Goal: Book appointment/travel/reservation

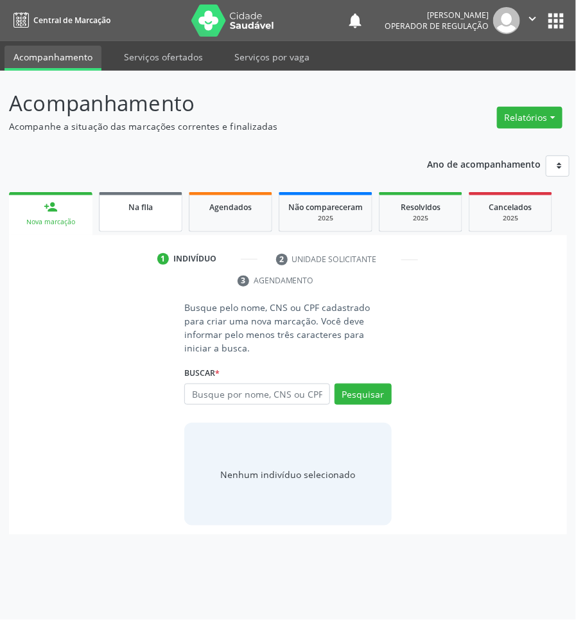
click at [159, 218] on link "Na fila" at bounding box center [140, 212] width 83 height 40
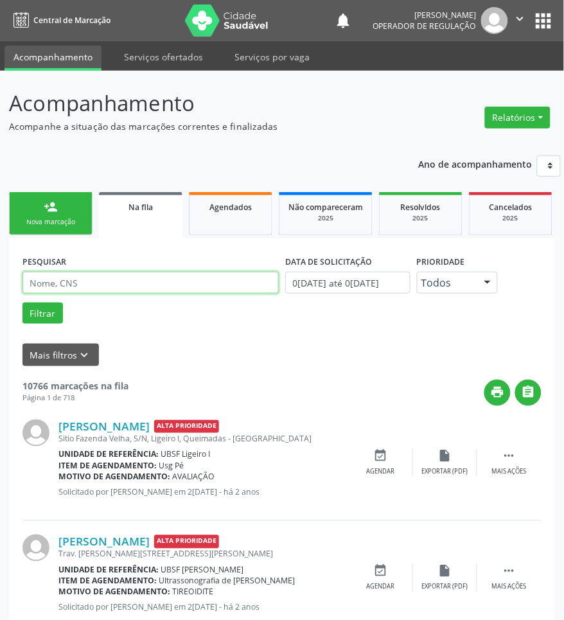
click at [157, 281] on input "text" at bounding box center [150, 283] width 256 height 22
paste input "[PERSON_NAME]"
click at [22, 302] on button "Filtrar" at bounding box center [42, 313] width 40 height 22
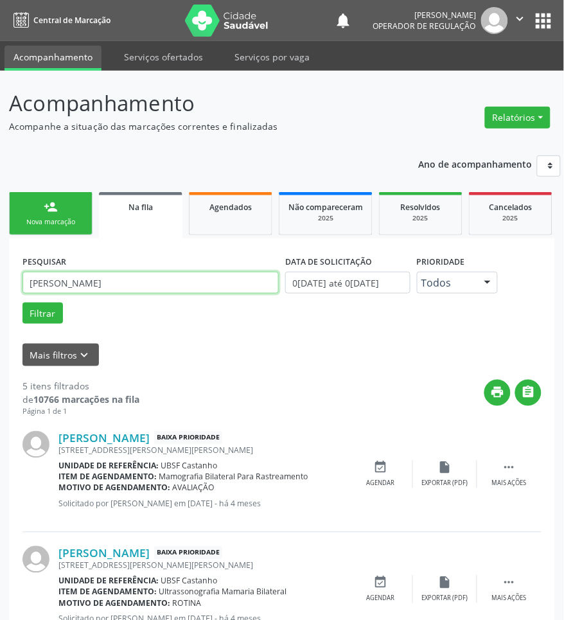
click at [151, 283] on input "[PERSON_NAME]" at bounding box center [150, 283] width 256 height 22
click at [53, 281] on input "[PERSON_NAME]" at bounding box center [150, 283] width 256 height 22
click at [22, 302] on button "Filtrar" at bounding box center [42, 313] width 40 height 22
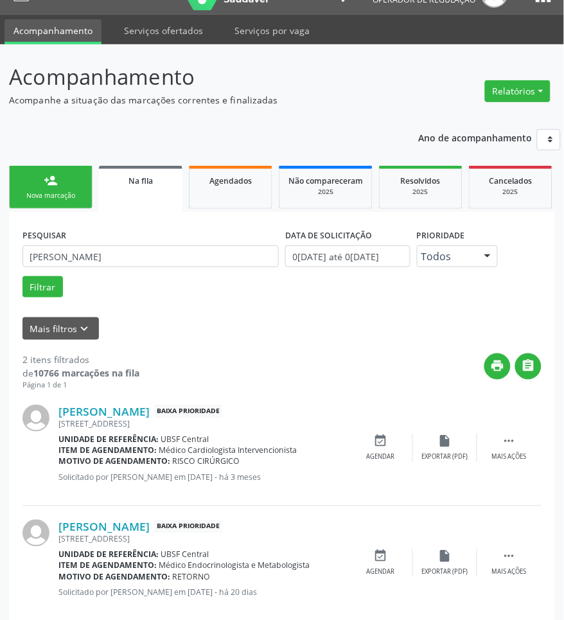
scroll to position [49, 0]
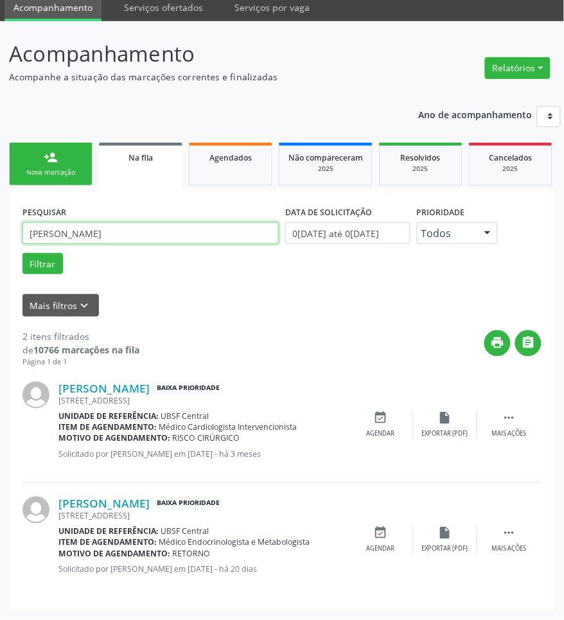
click at [132, 236] on input "[PERSON_NAME]" at bounding box center [150, 233] width 256 height 22
click at [127, 236] on input "[PERSON_NAME]" at bounding box center [150, 233] width 256 height 22
click at [22, 253] on button "Filtrar" at bounding box center [42, 264] width 40 height 22
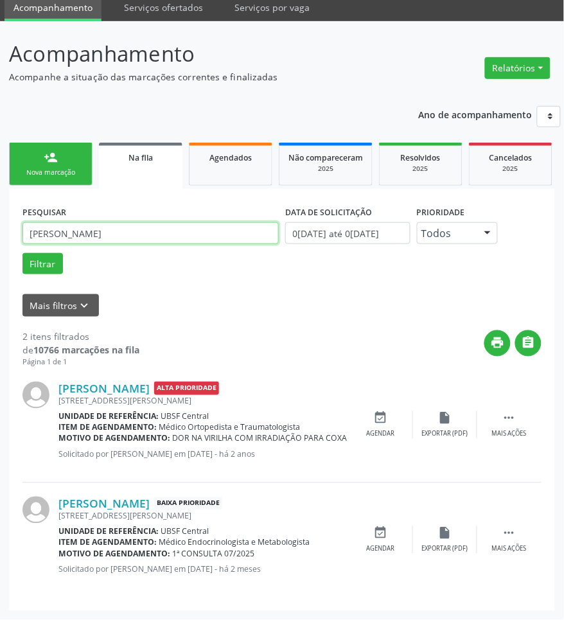
click at [111, 225] on input "[PERSON_NAME]" at bounding box center [150, 233] width 256 height 22
type input "i"
type input "708403273200568"
click at [22, 253] on button "Filtrar" at bounding box center [42, 264] width 40 height 22
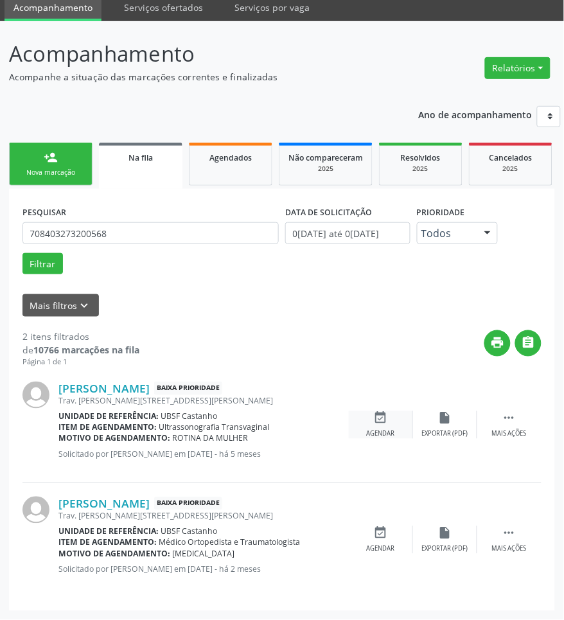
click at [376, 431] on div "Agendar" at bounding box center [381, 434] width 28 height 9
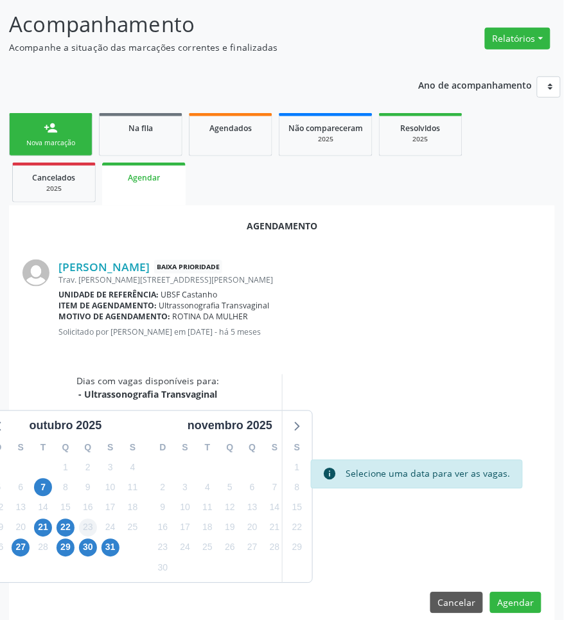
scroll to position [95, 0]
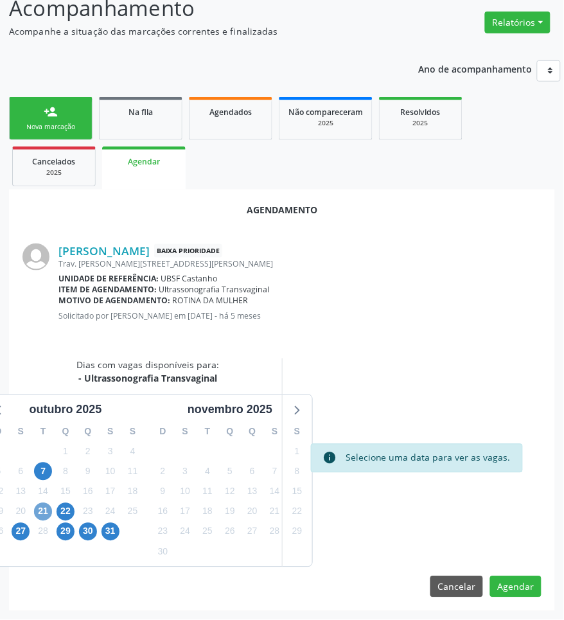
click at [43, 512] on span "21" at bounding box center [43, 512] width 18 height 18
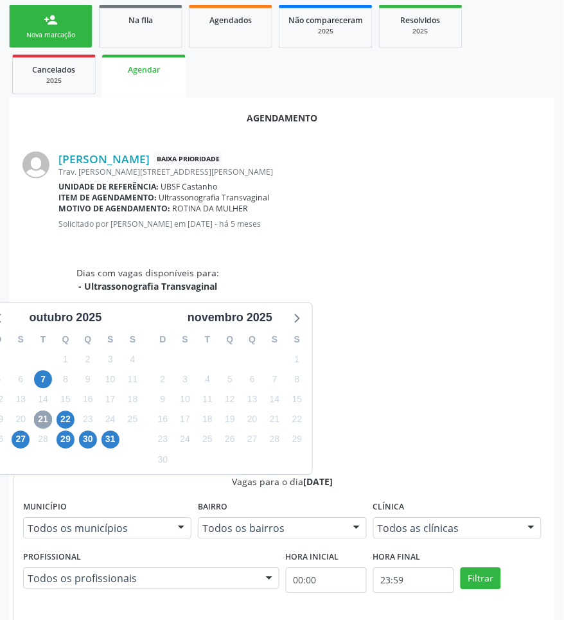
scroll to position [310, 0]
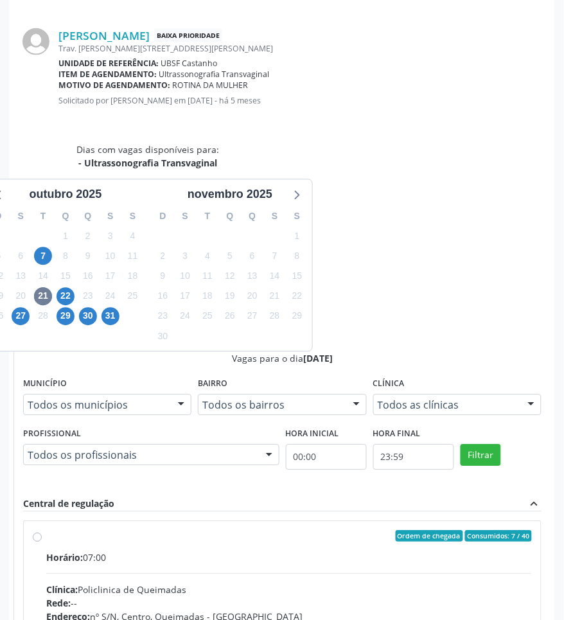
click at [42, 530] on input "Ordem de chegada Consumidos: 7 / 40 Horário: 07:00 Clínica: Policlinica de Quei…" at bounding box center [37, 536] width 9 height 12
radio input "true"
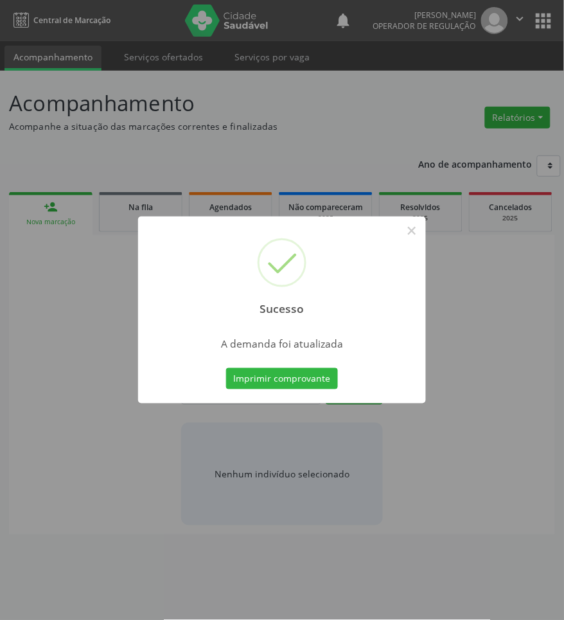
scroll to position [0, 0]
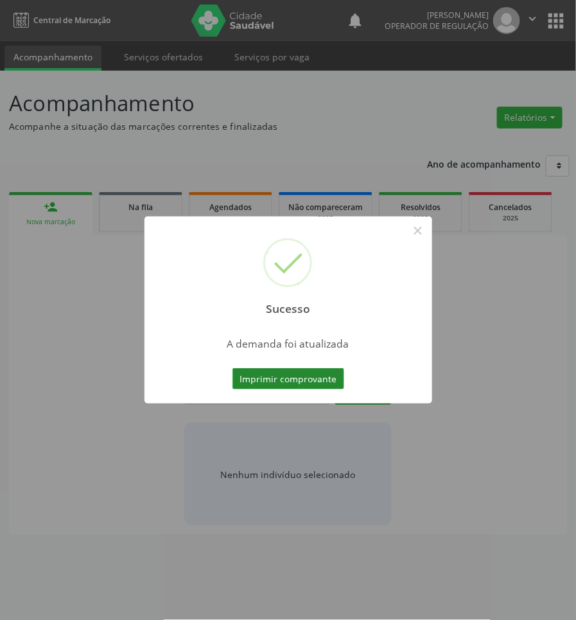
click at [270, 381] on button "Imprimir comprovante" at bounding box center [288, 379] width 112 height 22
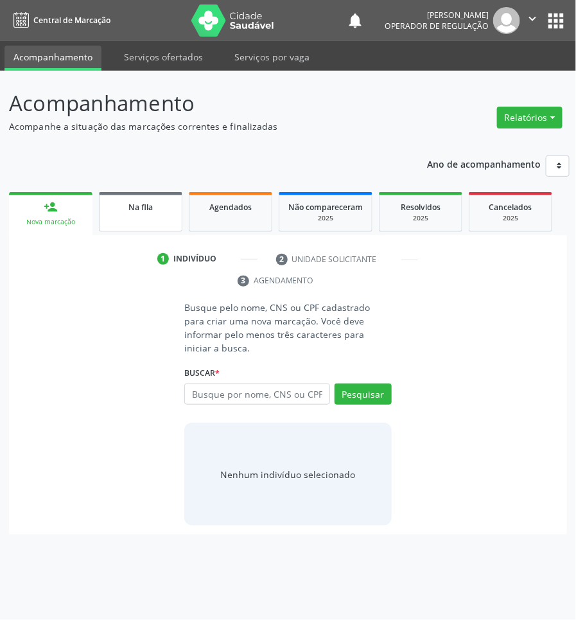
click at [141, 211] on span "Na fila" at bounding box center [140, 207] width 24 height 11
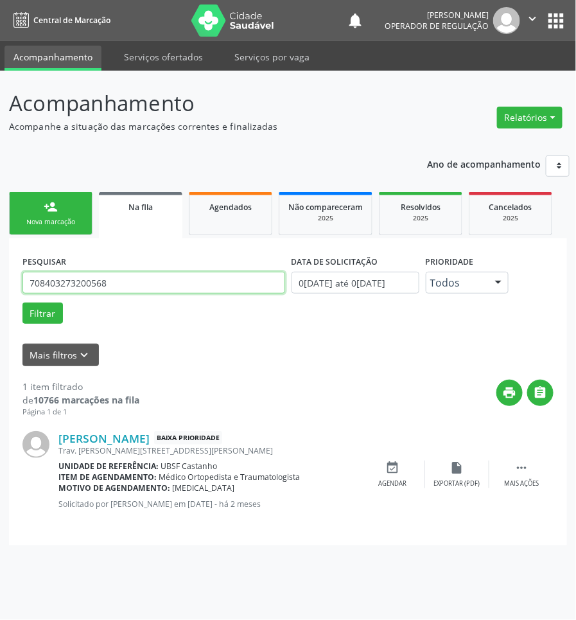
click at [134, 281] on input "708403273200568" at bounding box center [153, 283] width 263 height 22
type input "706901197904633"
click at [22, 302] on button "Filtrar" at bounding box center [42, 313] width 40 height 22
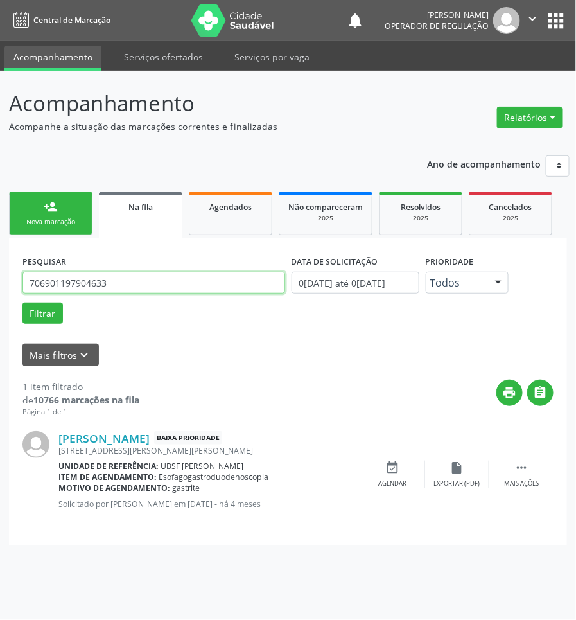
click at [130, 286] on input "706901197904633" at bounding box center [153, 283] width 263 height 22
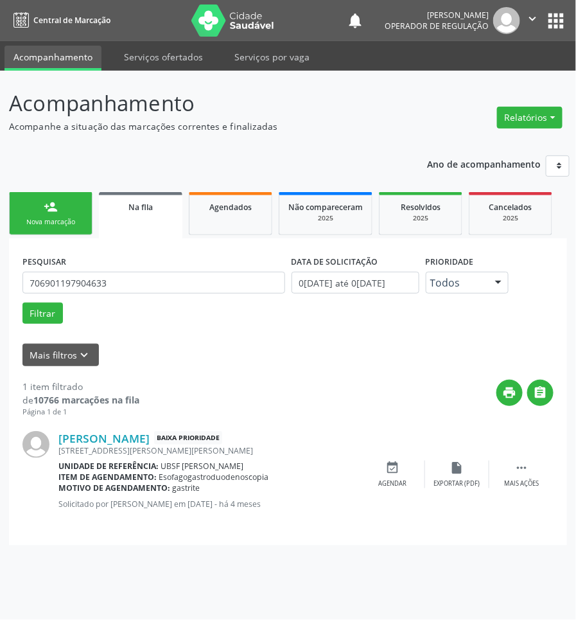
click at [39, 210] on link "person_add Nova marcação" at bounding box center [50, 213] width 83 height 43
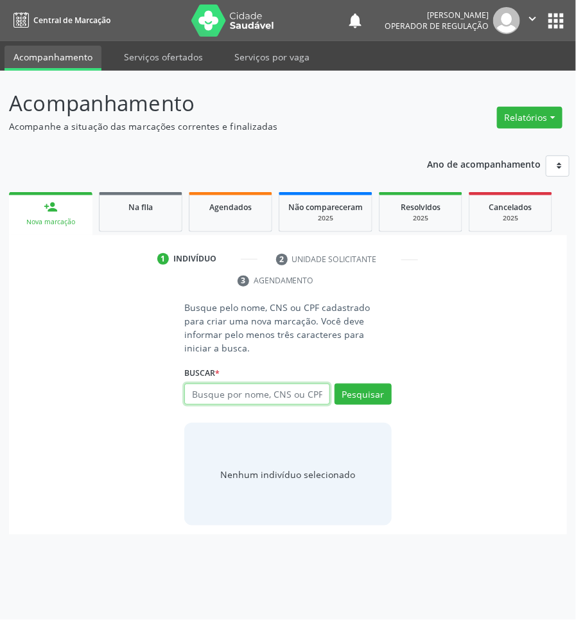
click at [308, 383] on input "text" at bounding box center [256, 394] width 145 height 22
paste input "706901197904633"
type input "706901197904633"
click at [367, 389] on button "Pesquisar" at bounding box center [363, 394] width 57 height 22
click at [152, 223] on link "Na fila" at bounding box center [140, 212] width 83 height 40
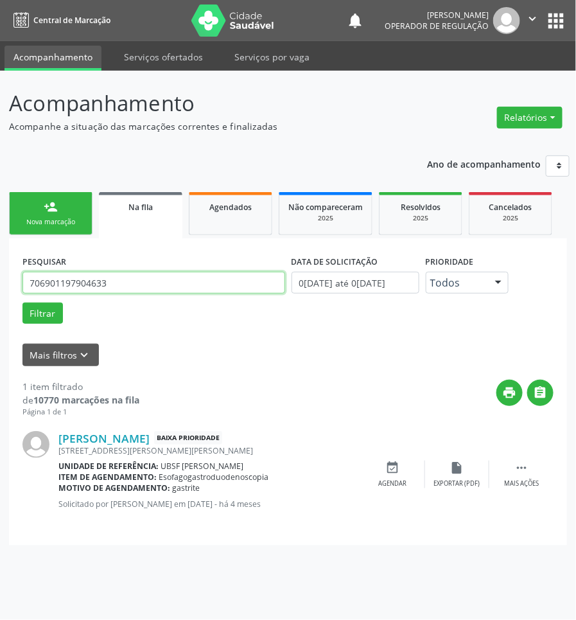
click at [94, 290] on input "706901197904633" at bounding box center [153, 283] width 263 height 22
click at [22, 302] on button "Filtrar" at bounding box center [42, 313] width 40 height 22
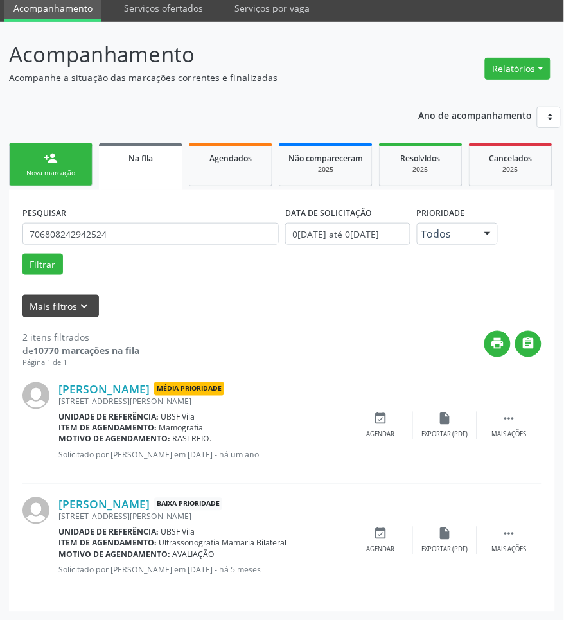
scroll to position [49, 0]
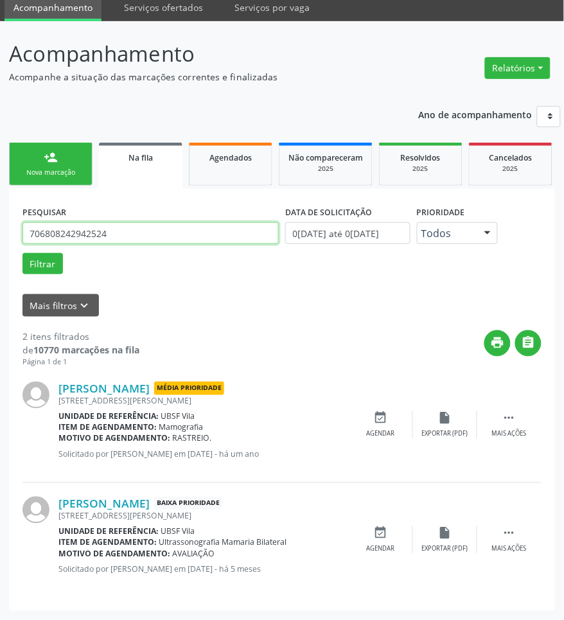
click at [101, 241] on input "706808242942524" at bounding box center [150, 233] width 256 height 22
click at [80, 229] on input "706808242942524" at bounding box center [150, 233] width 256 height 22
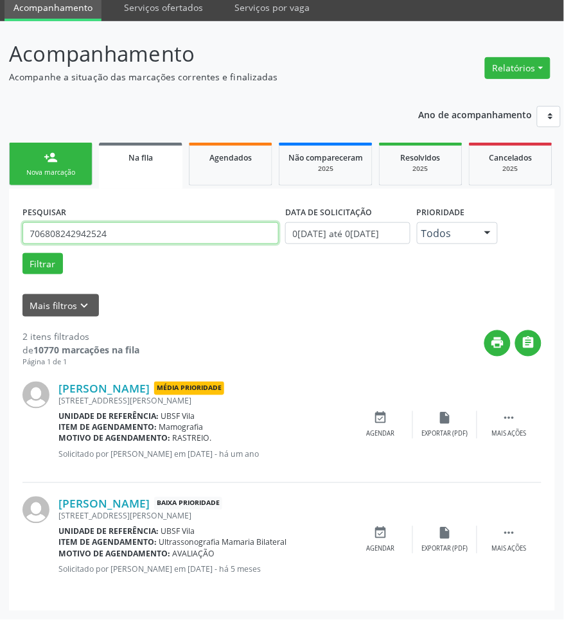
click at [80, 229] on input "706808242942524" at bounding box center [150, 233] width 256 height 22
type input "700001408907903"
click at [90, 236] on input "700001408907903" at bounding box center [150, 233] width 256 height 22
click at [22, 253] on button "Filtrar" at bounding box center [42, 264] width 40 height 22
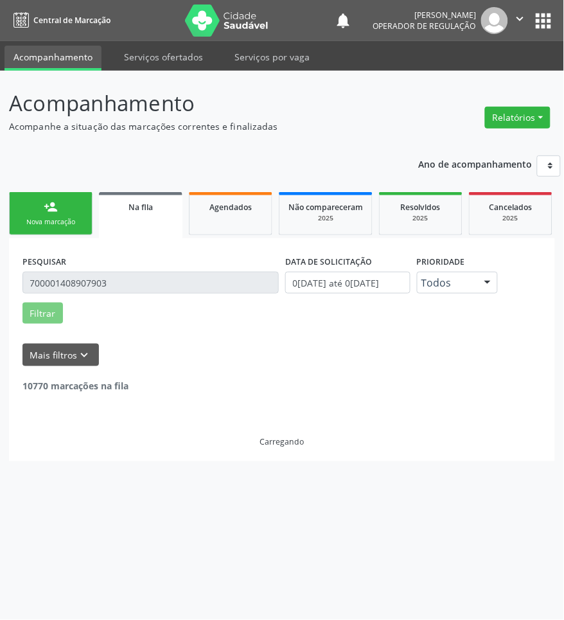
scroll to position [0, 0]
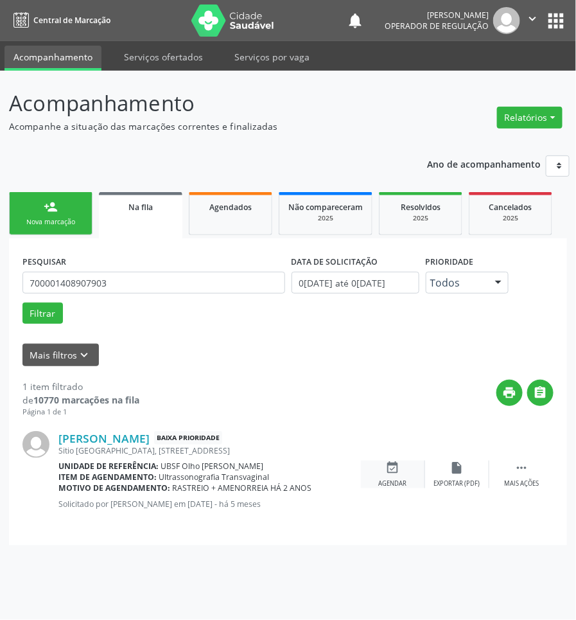
click at [384, 485] on div "Agendar" at bounding box center [393, 483] width 28 height 9
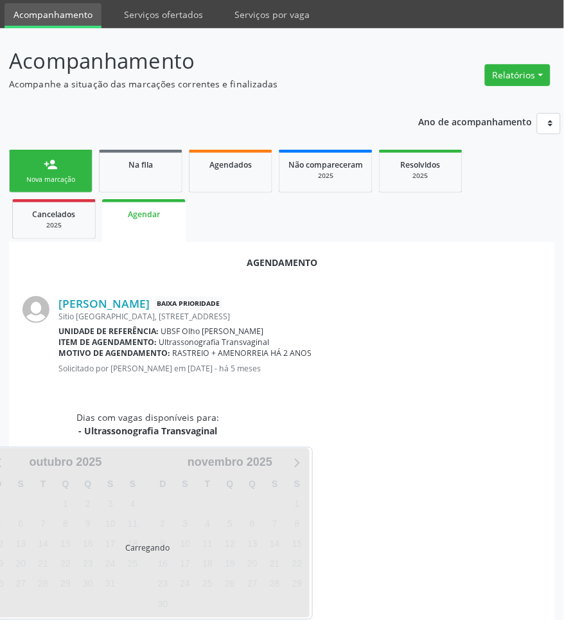
scroll to position [65, 0]
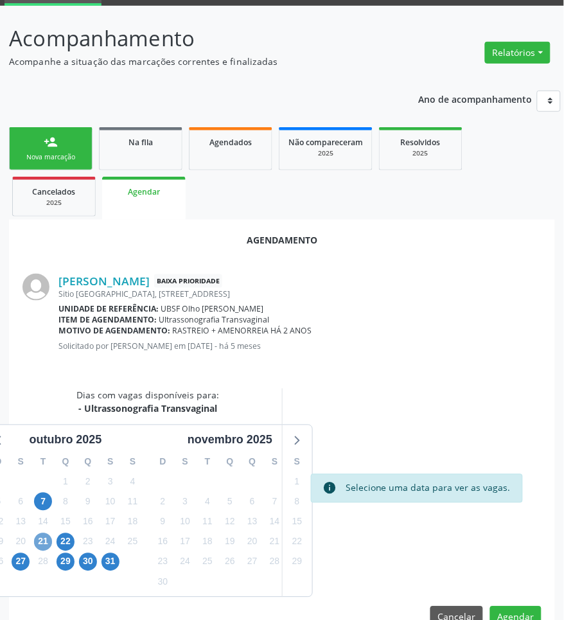
click at [40, 547] on span "21" at bounding box center [43, 542] width 18 height 18
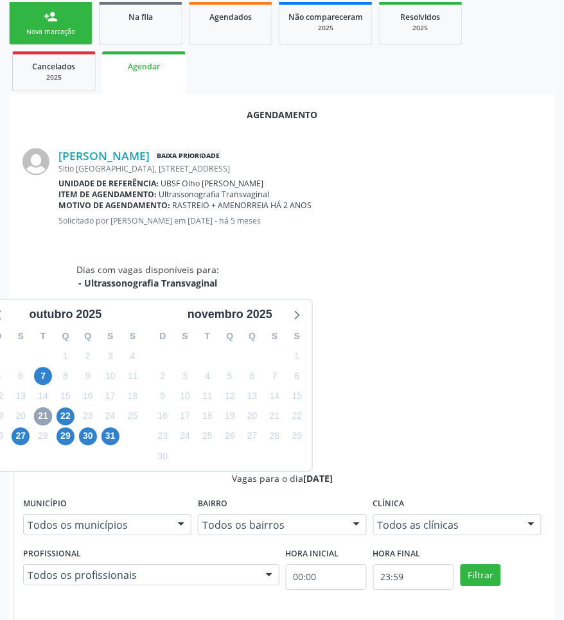
scroll to position [310, 0]
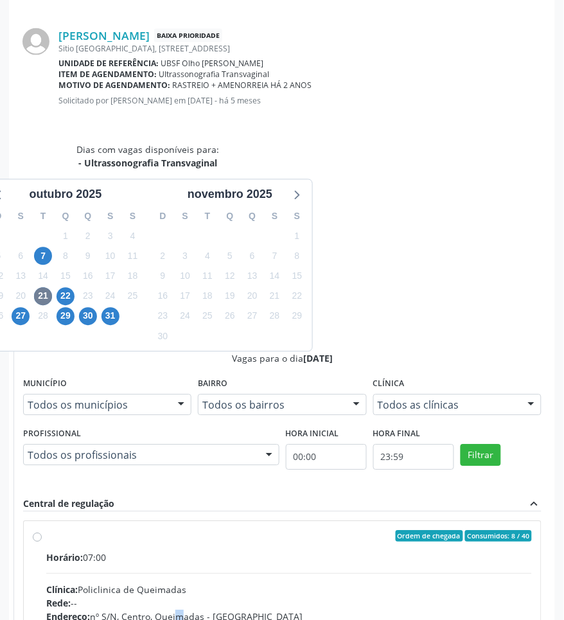
click at [444, 610] on div "Endereço: nº S/N, Centro, Queimadas - [GEOGRAPHIC_DATA]" at bounding box center [289, 616] width 486 height 13
radio input "true"
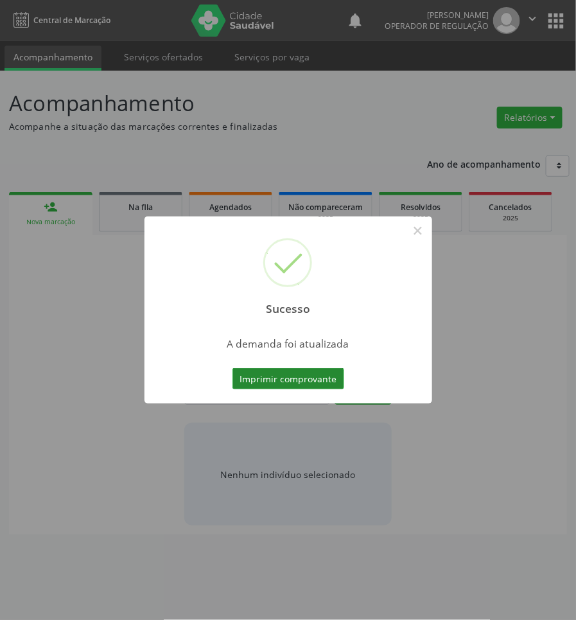
click at [299, 383] on button "Imprimir comprovante" at bounding box center [288, 379] width 112 height 22
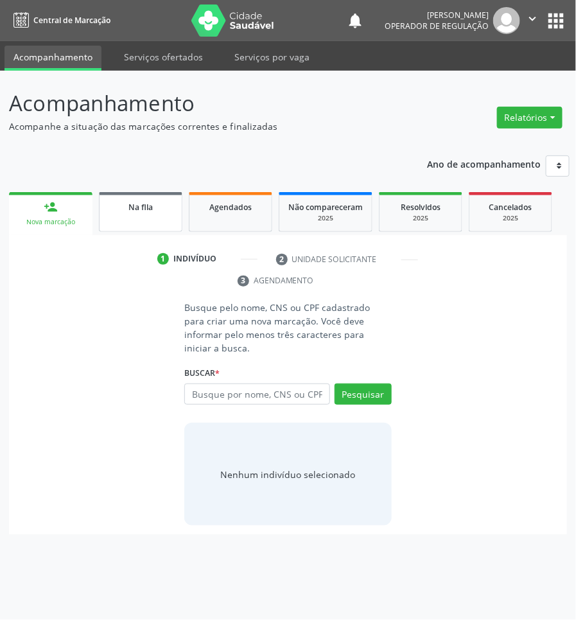
click at [142, 203] on span "Na fila" at bounding box center [140, 207] width 24 height 11
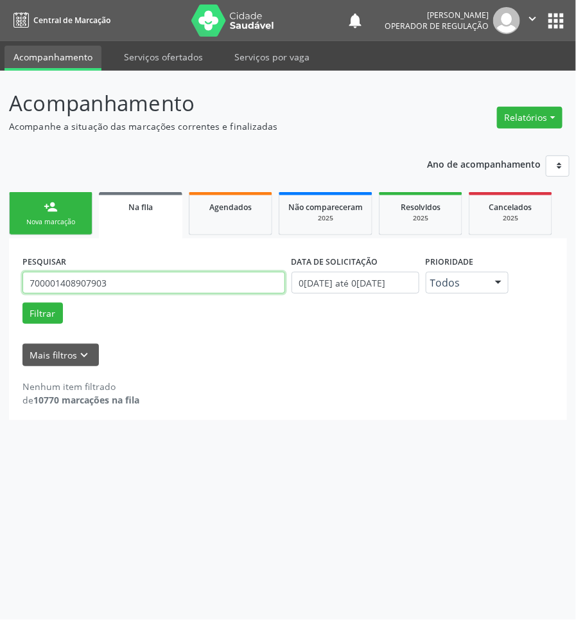
click at [127, 290] on input "700001408907903" at bounding box center [153, 283] width 263 height 22
type input "700507165722459"
click at [22, 302] on button "Filtrar" at bounding box center [42, 313] width 40 height 22
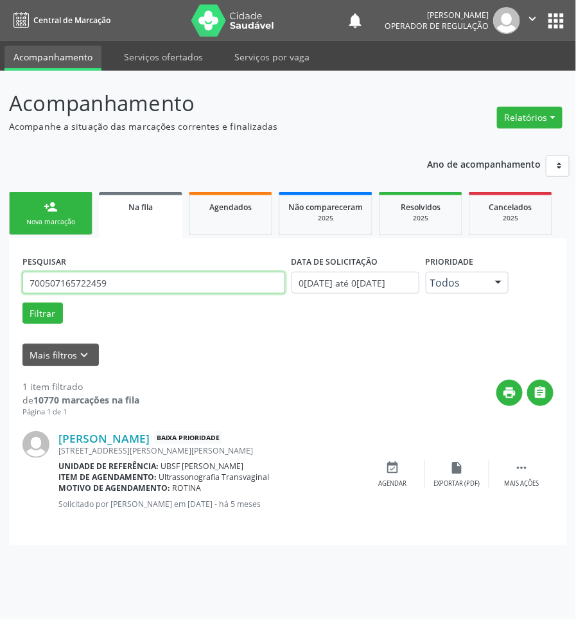
click at [141, 289] on input "700507165722459" at bounding box center [153, 283] width 263 height 22
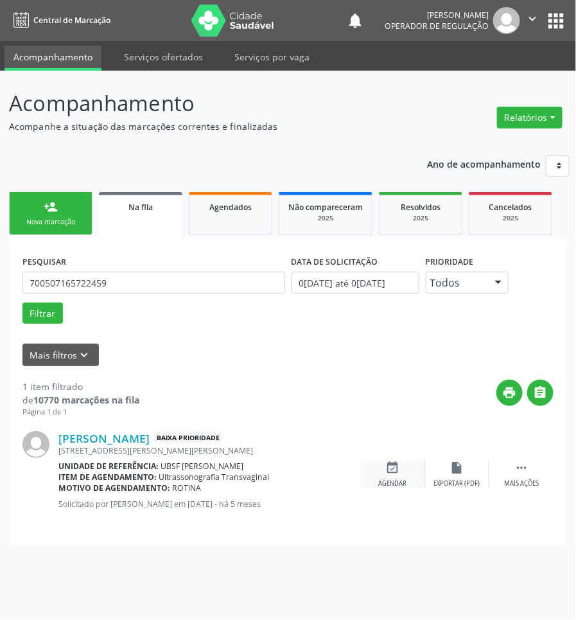
click at [383, 460] on div "event_available Agendar" at bounding box center [393, 474] width 64 height 28
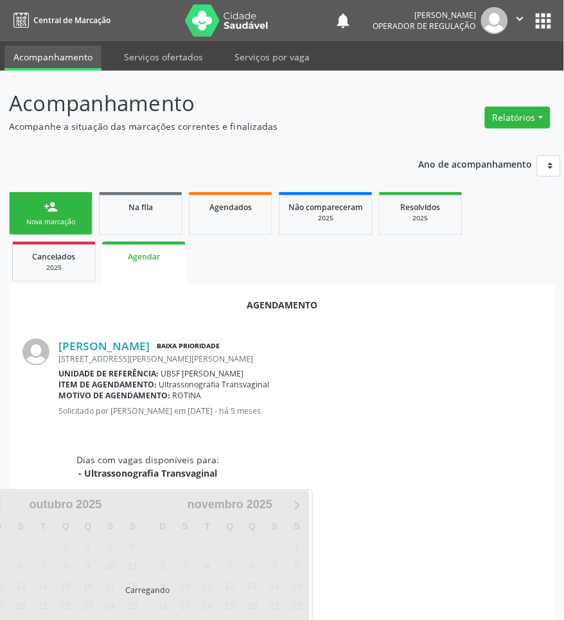
click at [392, 466] on div "Dias com vagas disponíveis para: - Ultrassonografia Transvaginal Carregando o[D…" at bounding box center [281, 557] width 537 height 209
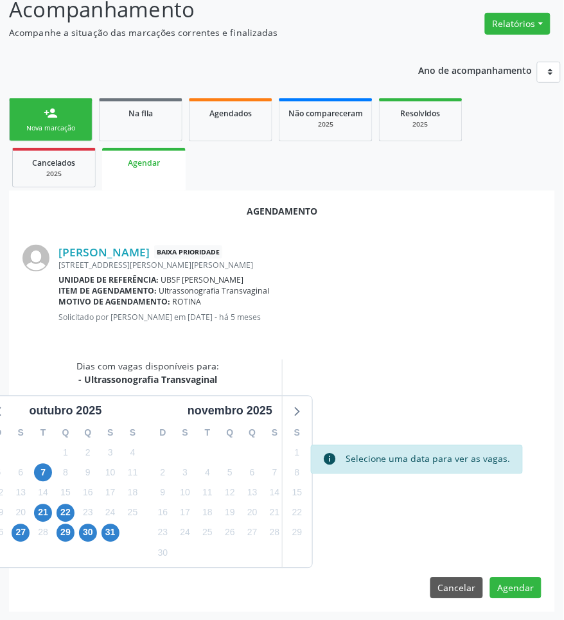
scroll to position [95, 0]
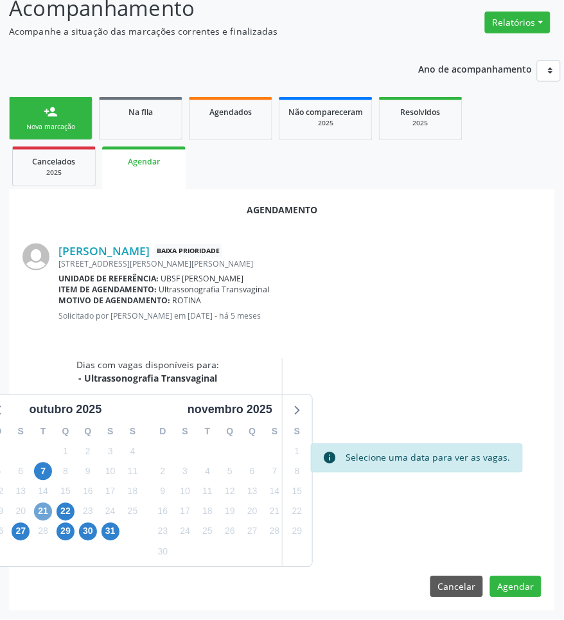
click at [43, 511] on span "21" at bounding box center [43, 512] width 18 height 18
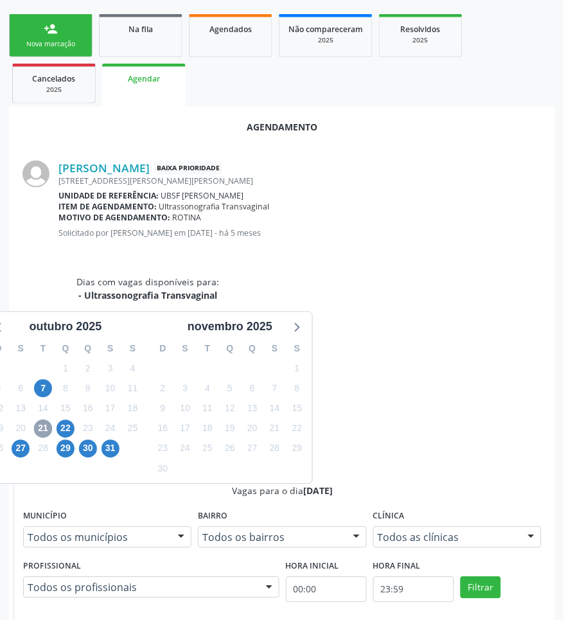
scroll to position [310, 0]
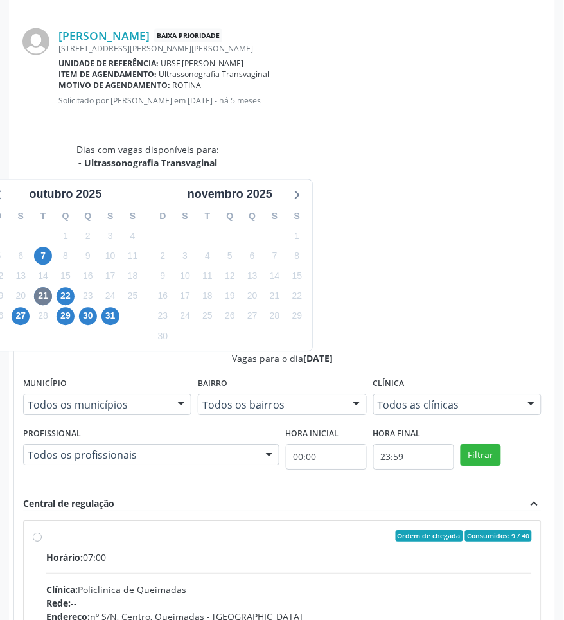
click at [42, 530] on input "Ordem de chegada Consumidos: 9 / 40 Horário: 07:00 Clínica: Policlinica de Quei…" at bounding box center [37, 536] width 9 height 12
radio input "true"
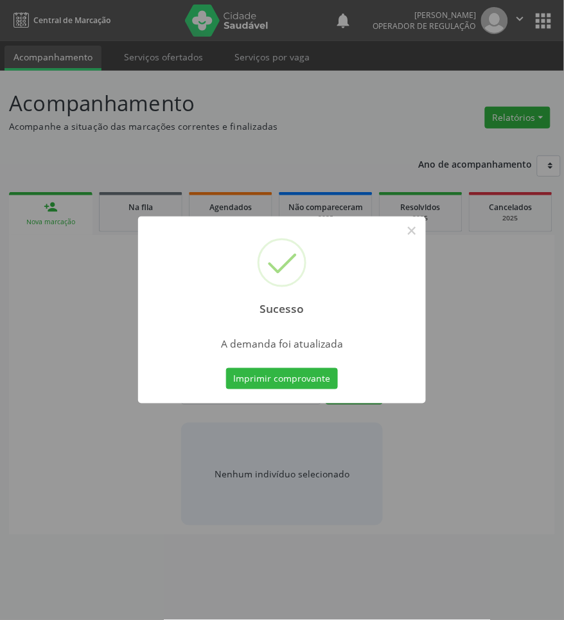
scroll to position [0, 0]
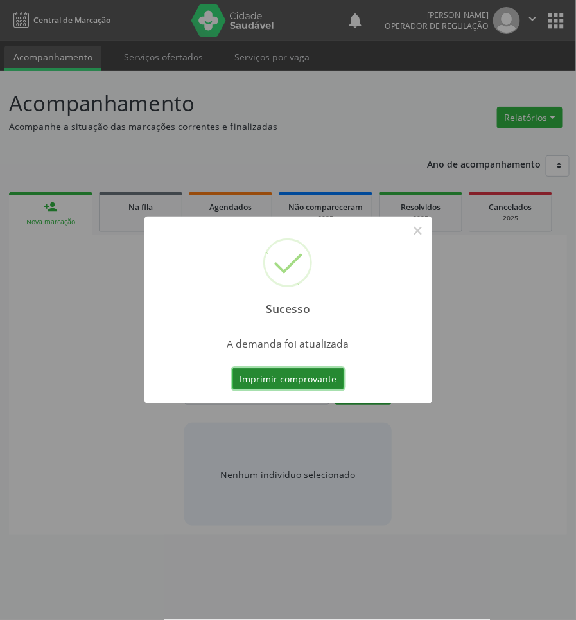
click at [277, 369] on button "Imprimir comprovante" at bounding box center [288, 379] width 112 height 22
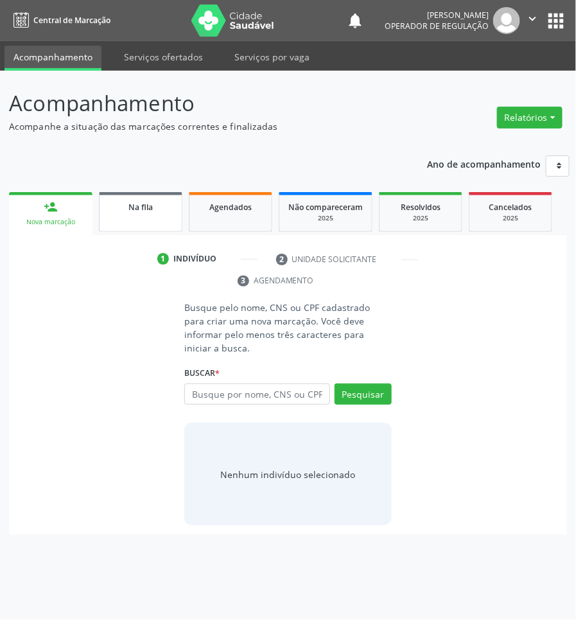
click at [119, 200] on div "Na fila" at bounding box center [141, 206] width 64 height 13
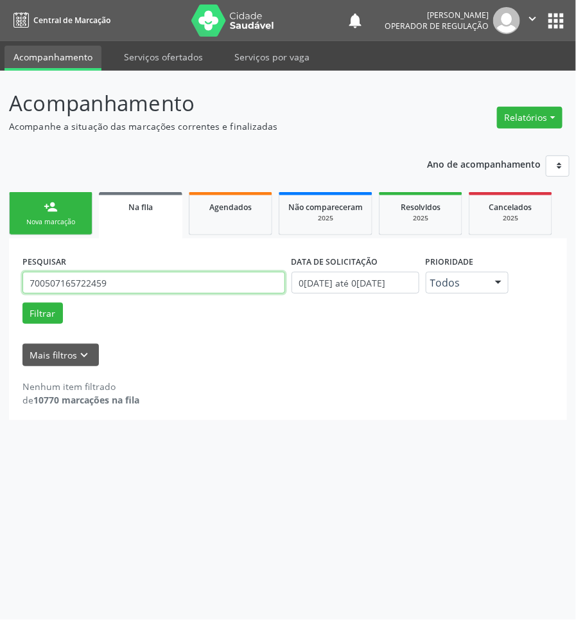
click at [110, 272] on input "700507165722459" at bounding box center [153, 283] width 263 height 22
type input "708104540351132"
click at [22, 302] on button "Filtrar" at bounding box center [42, 313] width 40 height 22
click at [103, 284] on input "708104540351132" at bounding box center [153, 283] width 263 height 22
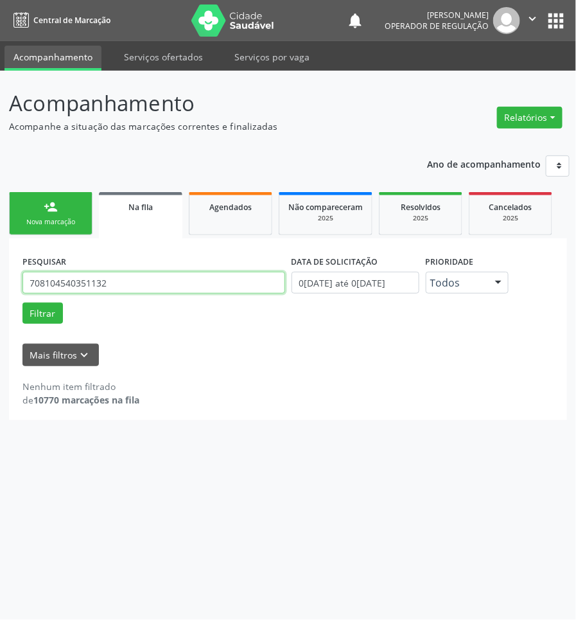
click at [103, 284] on input "708104540351132" at bounding box center [153, 283] width 263 height 22
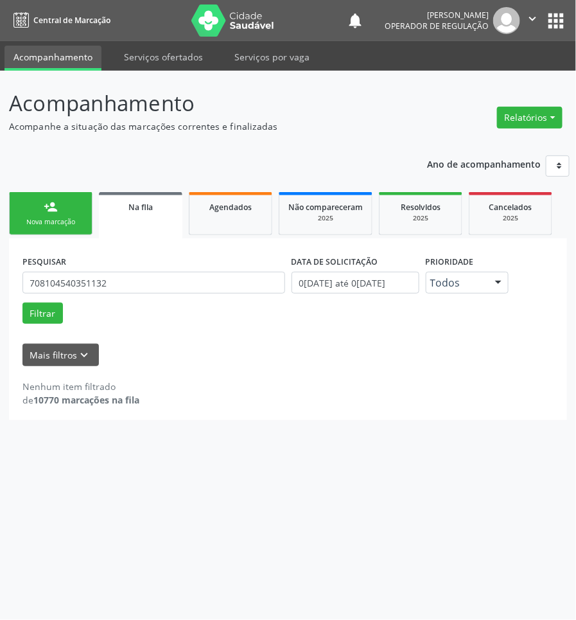
click at [53, 220] on div "Nova marcação" at bounding box center [51, 222] width 64 height 10
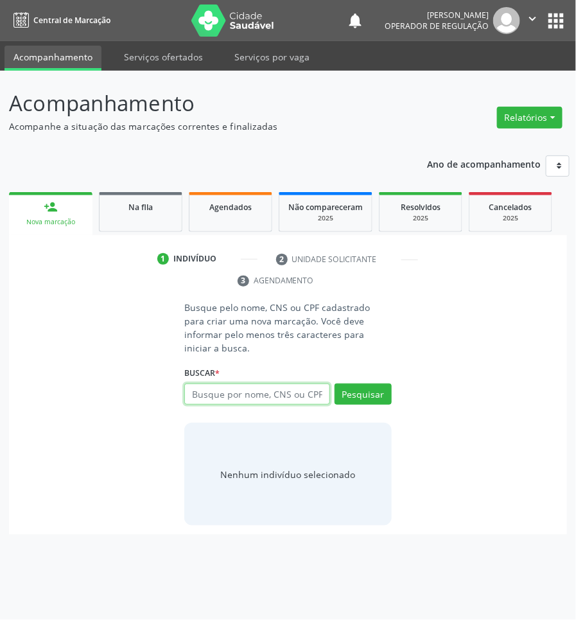
click at [286, 383] on input "text" at bounding box center [256, 394] width 145 height 22
paste input "708104540351132"
type input "708104540351132"
click at [357, 383] on div "708104540351132 Busque por nome, CNS ou CPF [PERSON_NAME] CPF: 015.366.844-06 C…" at bounding box center [287, 398] width 207 height 31
drag, startPoint x: 355, startPoint y: 381, endPoint x: 331, endPoint y: 376, distance: 24.2
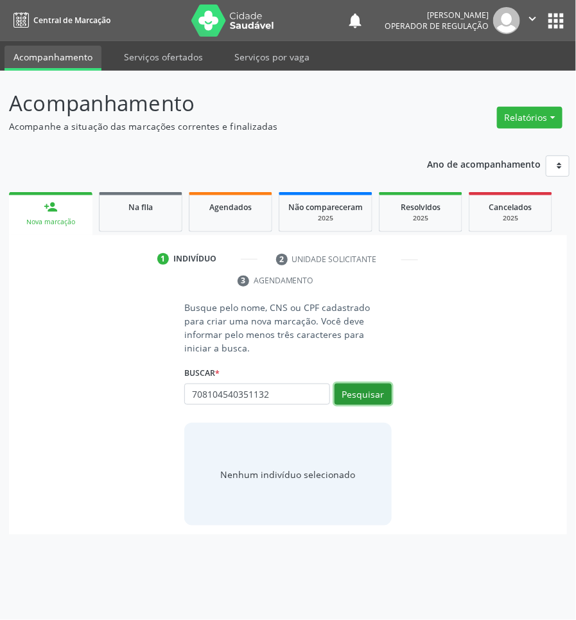
click at [355, 383] on button "Pesquisar" at bounding box center [363, 394] width 57 height 22
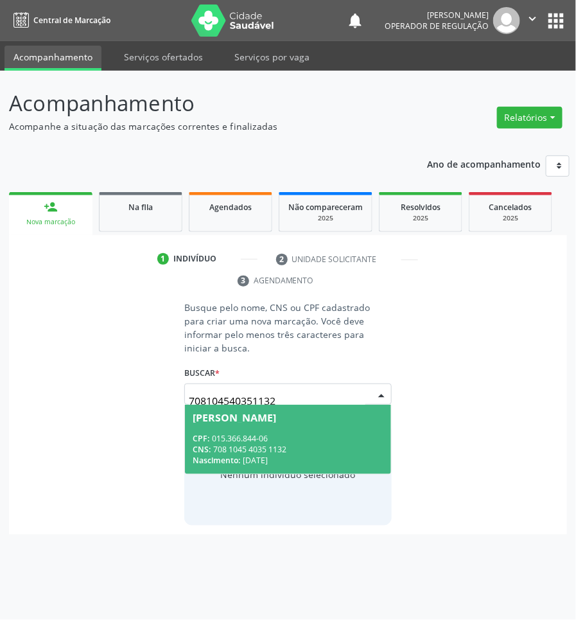
click at [261, 444] on div "CNS: 708 1045 4035 1132" at bounding box center [288, 449] width 190 height 11
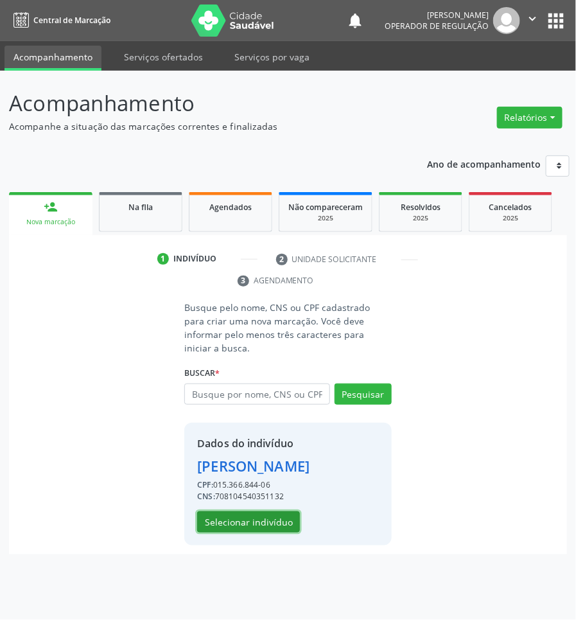
click at [227, 511] on button "Selecionar indivíduo" at bounding box center [248, 522] width 103 height 22
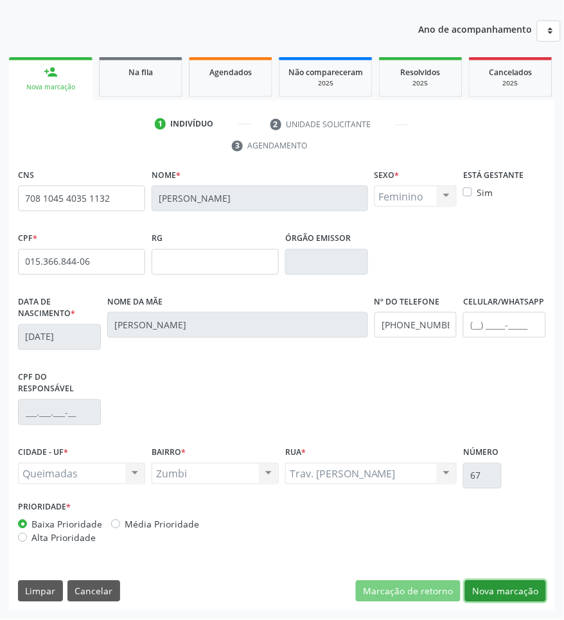
click at [531, 591] on button "Nova marcação" at bounding box center [505, 592] width 81 height 22
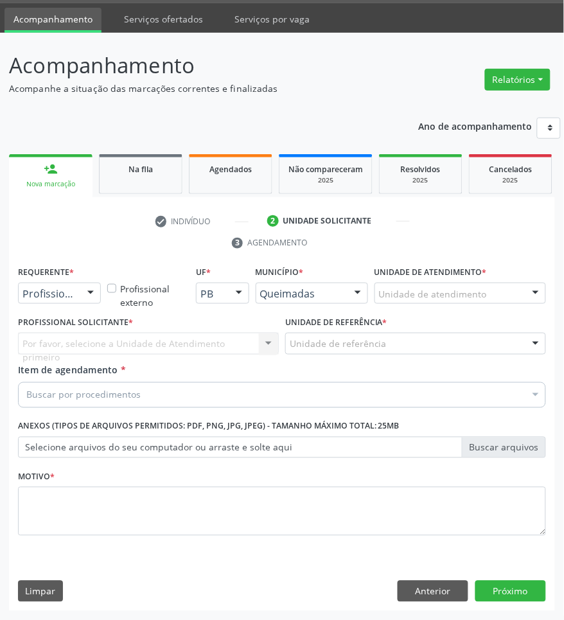
scroll to position [39, 0]
click at [84, 297] on div at bounding box center [90, 294] width 19 height 22
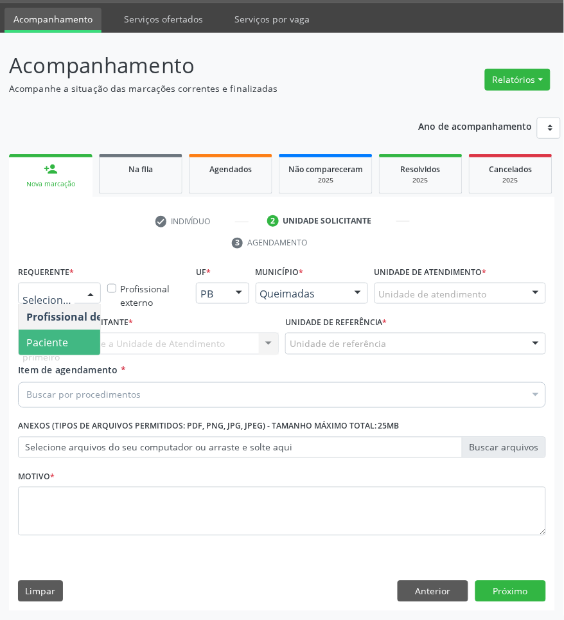
click at [89, 335] on span "Paciente" at bounding box center [81, 342] width 125 height 26
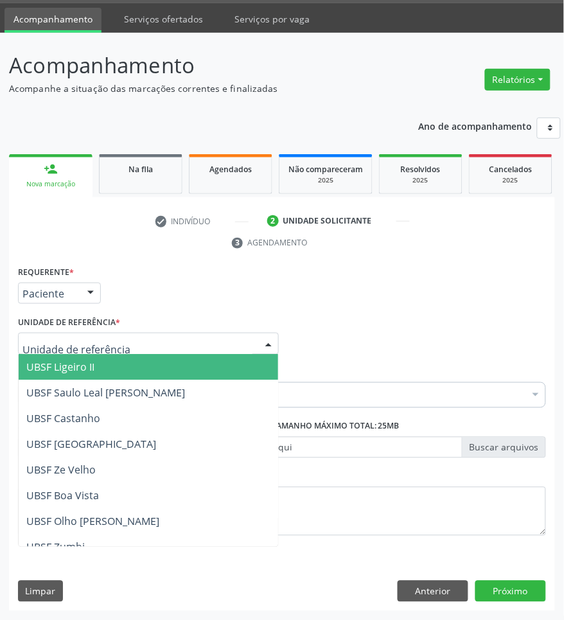
click at [121, 341] on div at bounding box center [148, 344] width 261 height 22
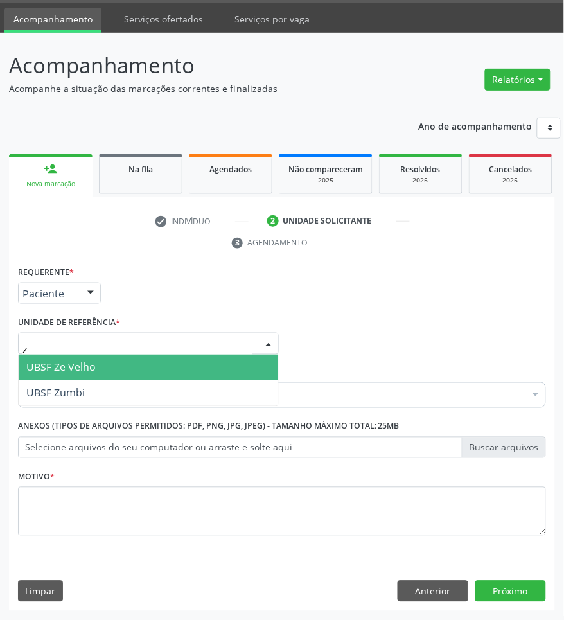
type input "zu"
click at [103, 370] on span "UBSF Zumbi" at bounding box center [148, 368] width 259 height 26
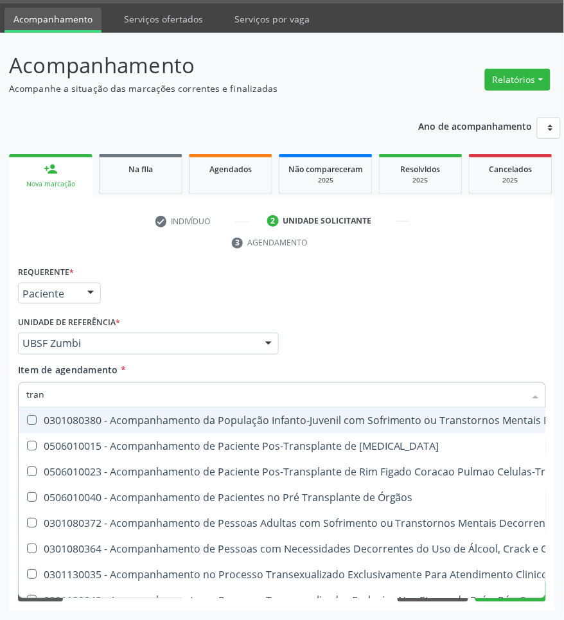
type input "TRANSVAGINAL"
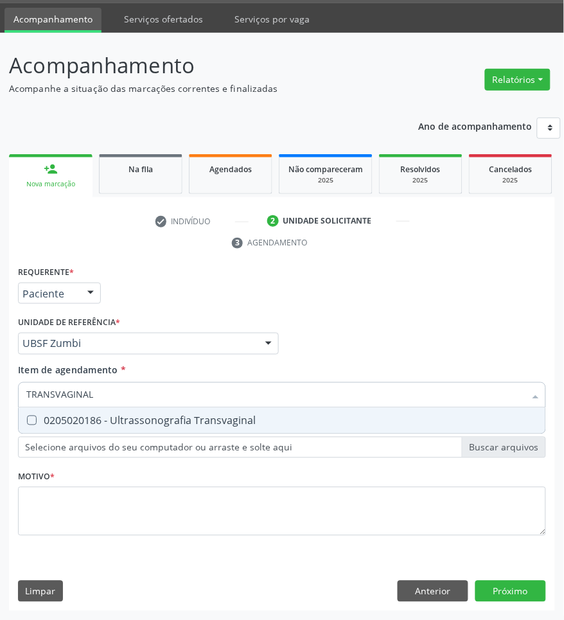
click at [171, 421] on div "0205020186 - Ultrassonografia Transvaginal" at bounding box center [281, 421] width 511 height 10
checkbox Transvaginal "true"
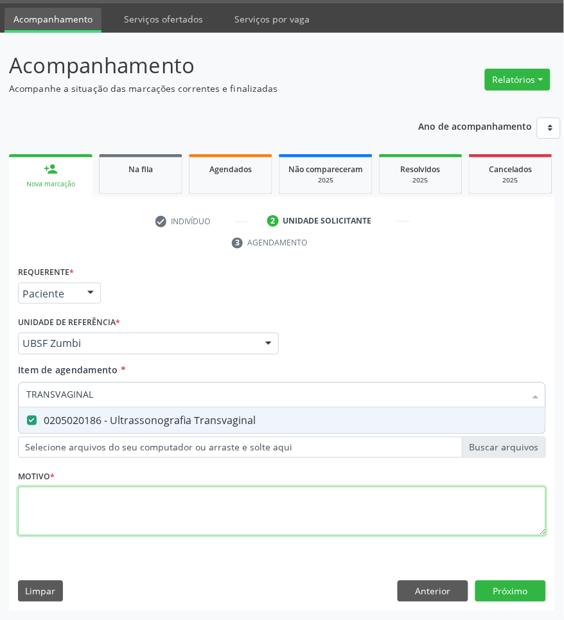
click at [159, 524] on div "Requerente * Paciente Profissional de Saúde Paciente Nenhum resultado encontrad…" at bounding box center [282, 408] width 528 height 291
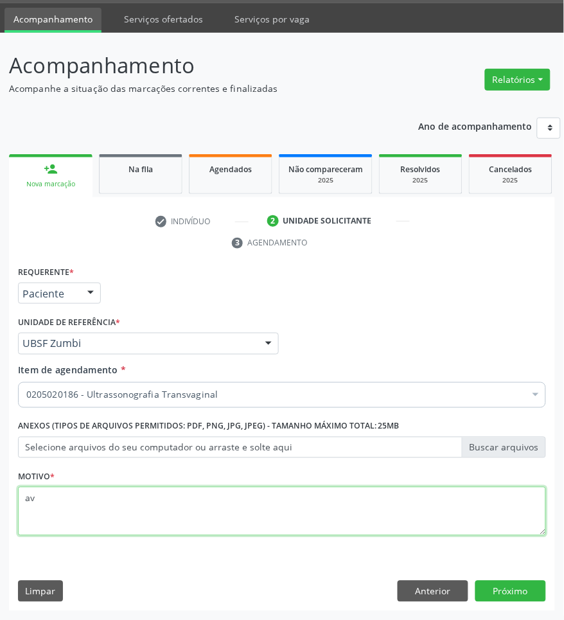
type textarea "a"
type textarea "AVALIAÇÃO"
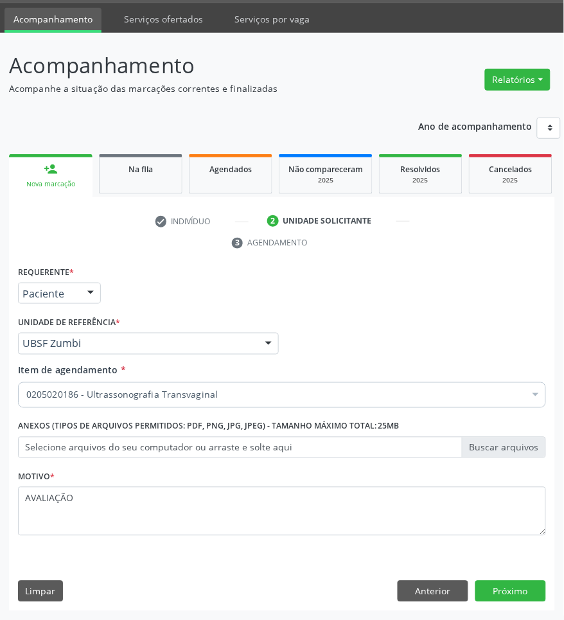
click at [308, 357] on div "Profissional Solicitante Por favor, selecione a Unidade de Atendimento primeiro…" at bounding box center [282, 338] width 534 height 50
click at [512, 595] on button "Próximo" at bounding box center [510, 592] width 71 height 22
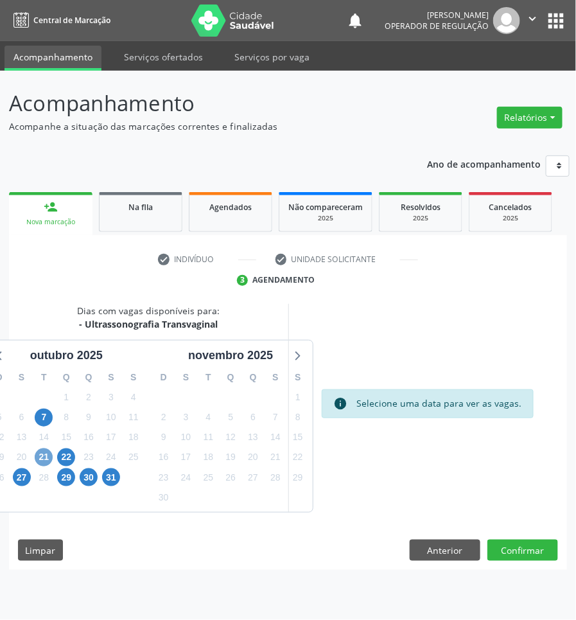
click at [45, 455] on span "21" at bounding box center [44, 457] width 18 height 18
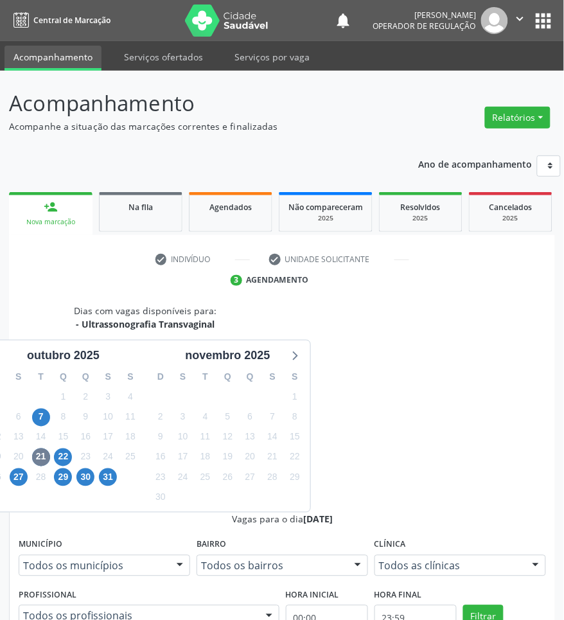
radio input "true"
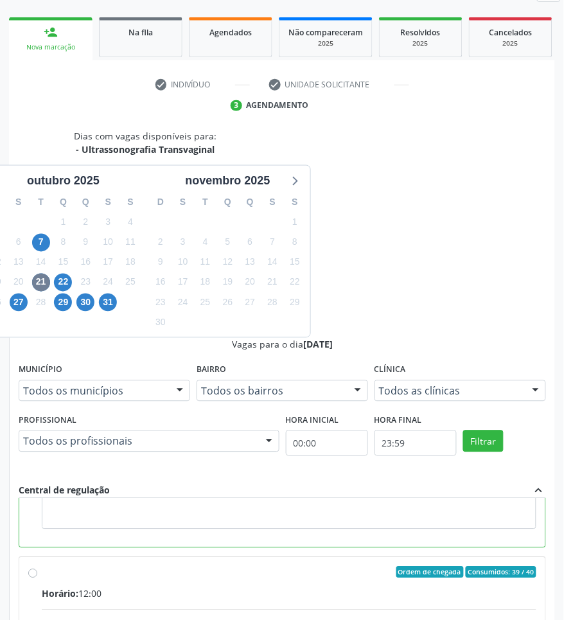
scroll to position [290, 0]
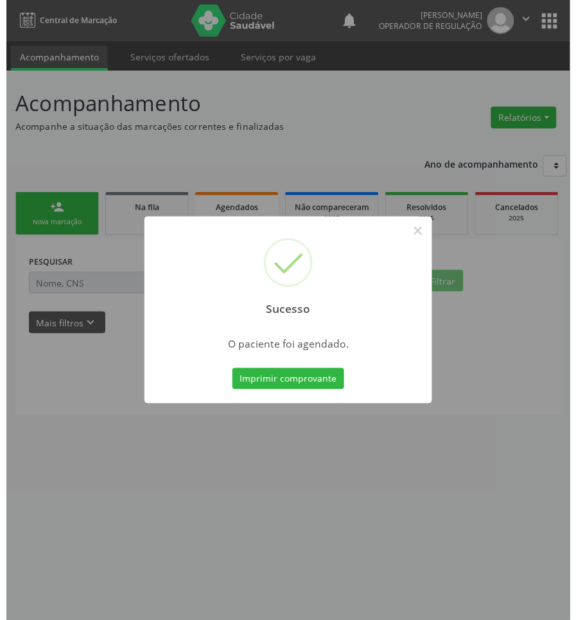
scroll to position [0, 0]
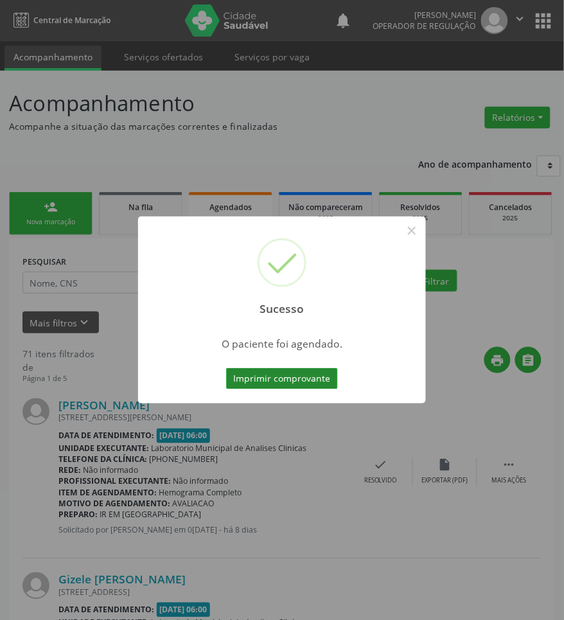
click at [263, 378] on button "Imprimir comprovante" at bounding box center [282, 379] width 112 height 22
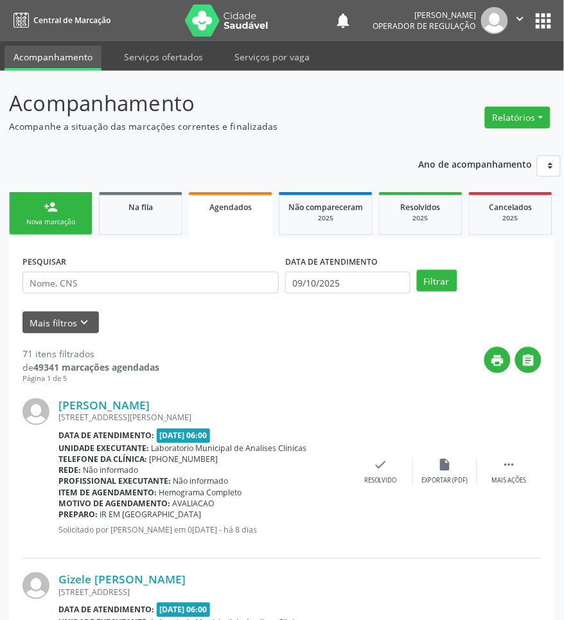
click at [49, 220] on div "Nova marcação" at bounding box center [51, 222] width 64 height 10
